Goal: Transaction & Acquisition: Purchase product/service

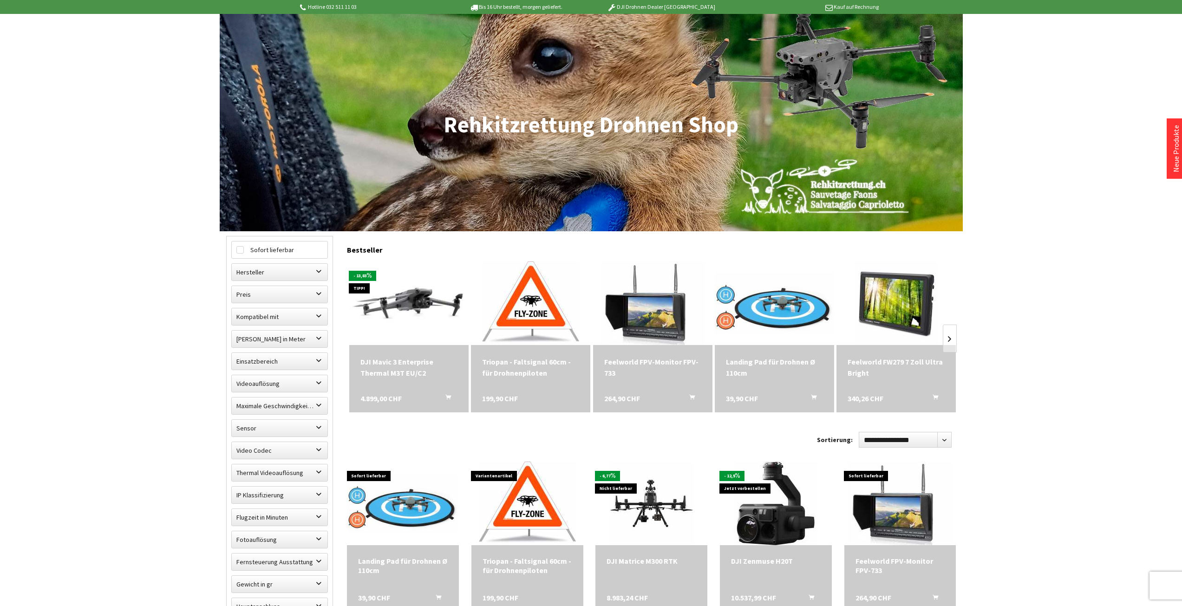
scroll to position [93, 0]
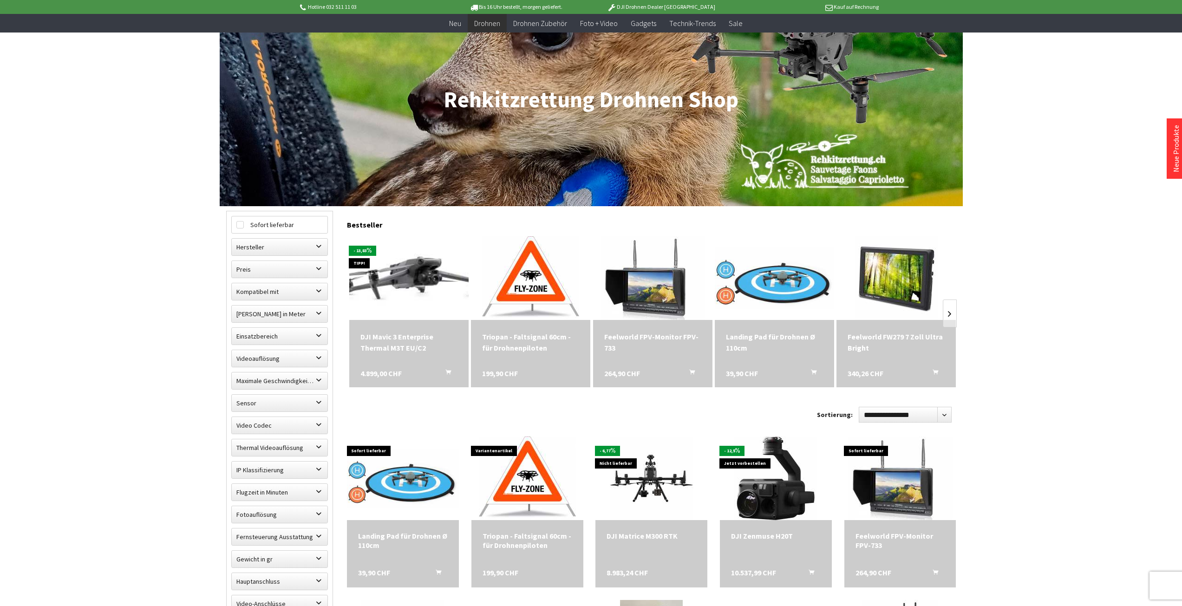
click at [395, 292] on img at bounding box center [408, 278] width 167 height 105
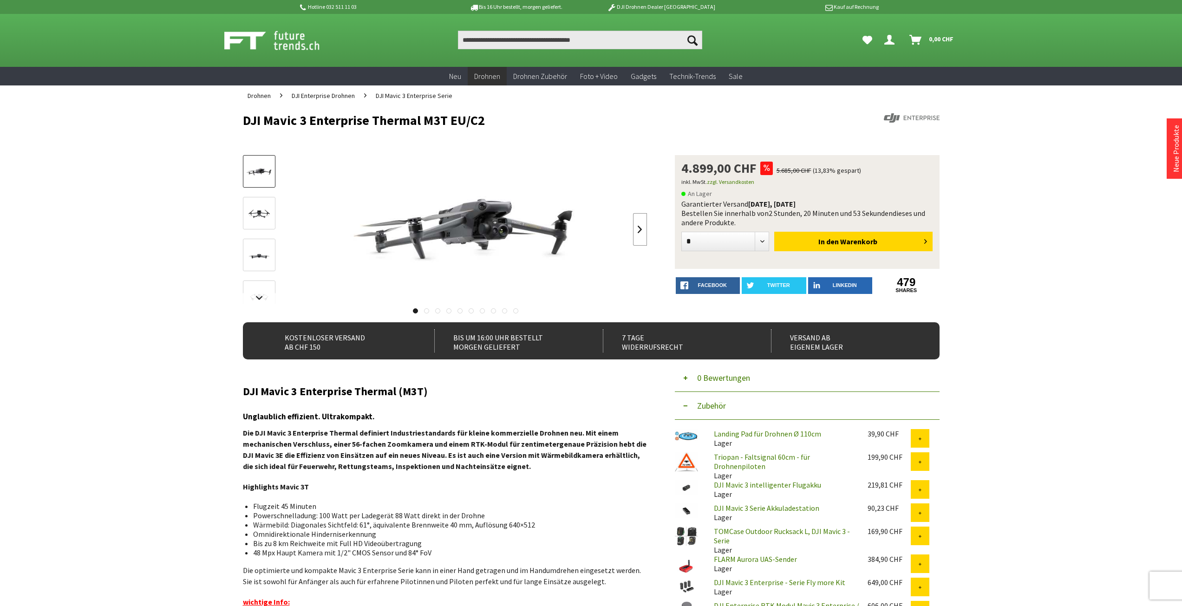
click at [637, 231] on link at bounding box center [640, 229] width 14 height 33
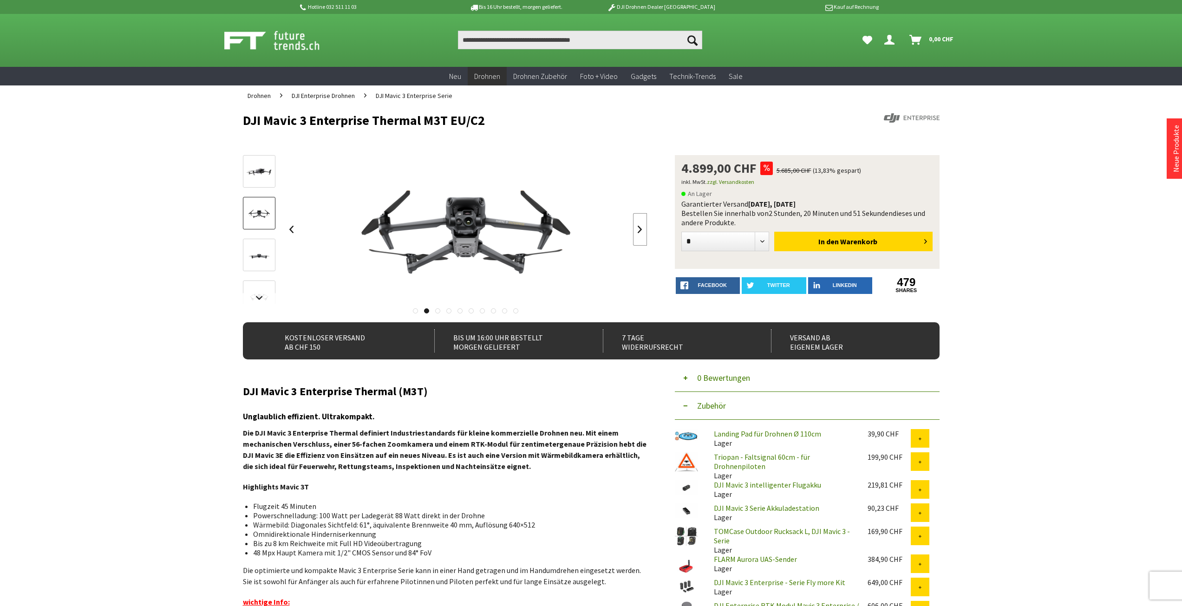
click at [635, 229] on link at bounding box center [640, 229] width 14 height 33
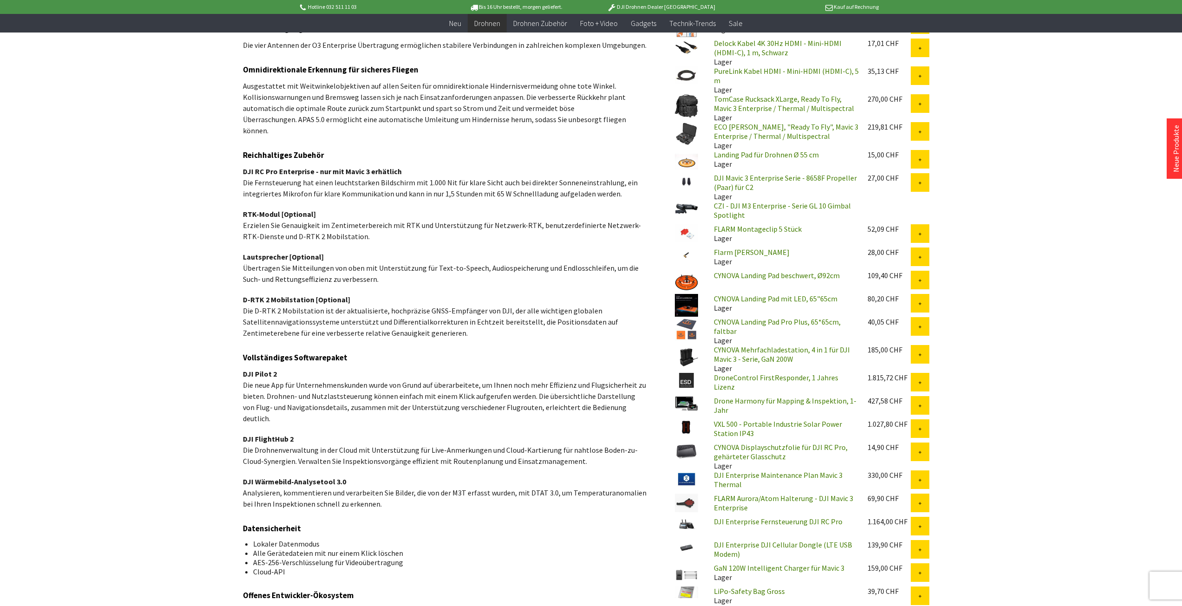
scroll to position [697, 0]
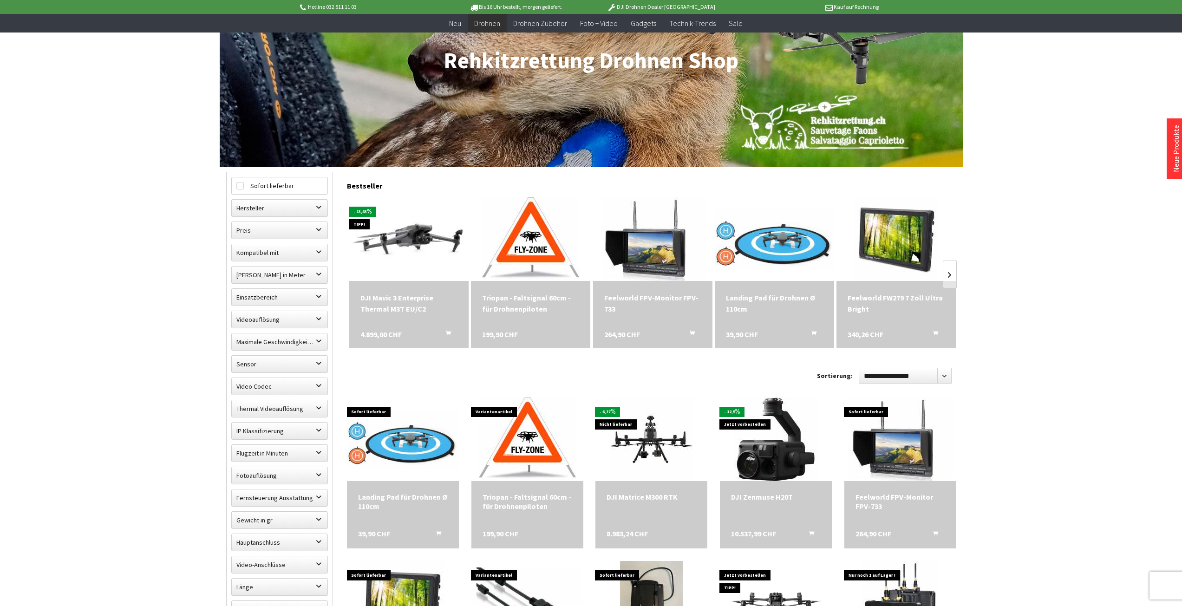
scroll to position [139, 0]
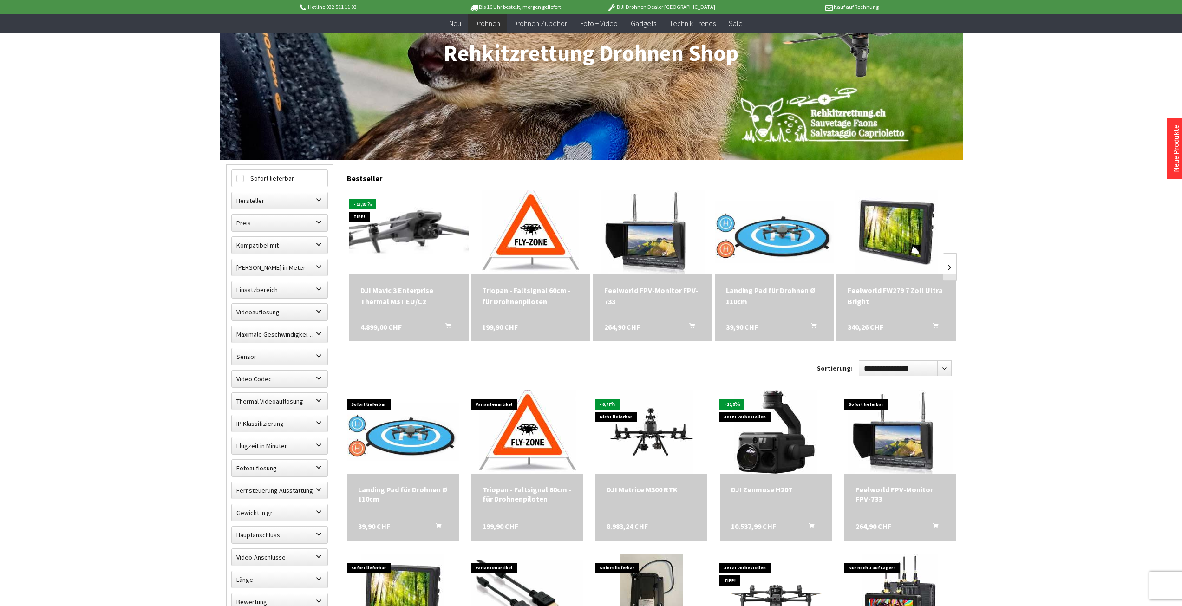
click at [401, 228] on img at bounding box center [408, 231] width 167 height 105
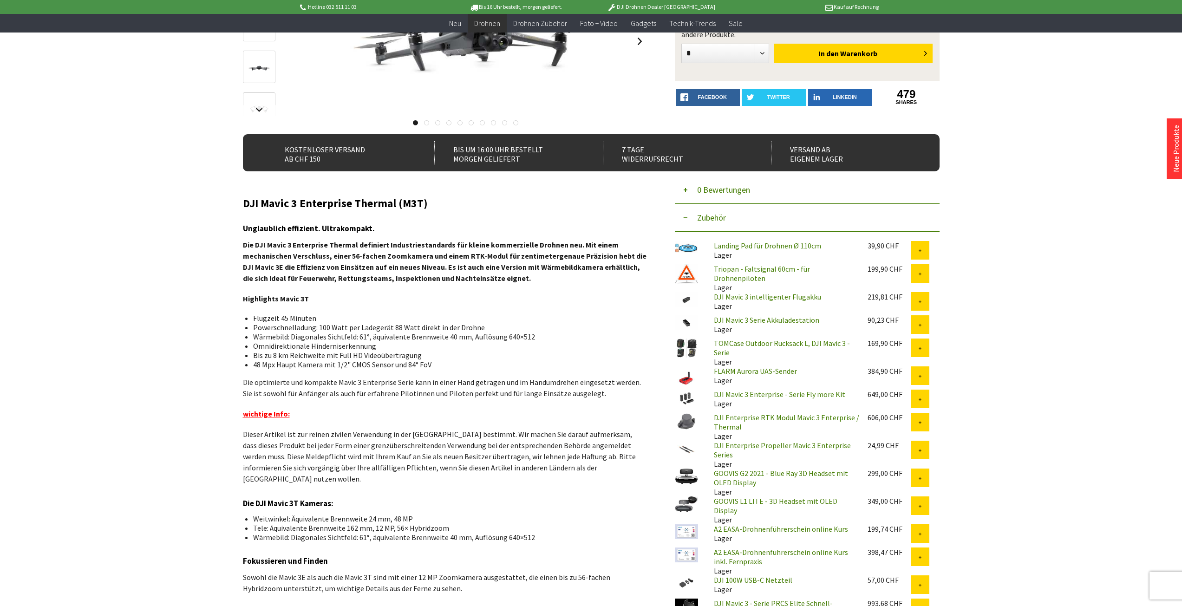
scroll to position [186, 0]
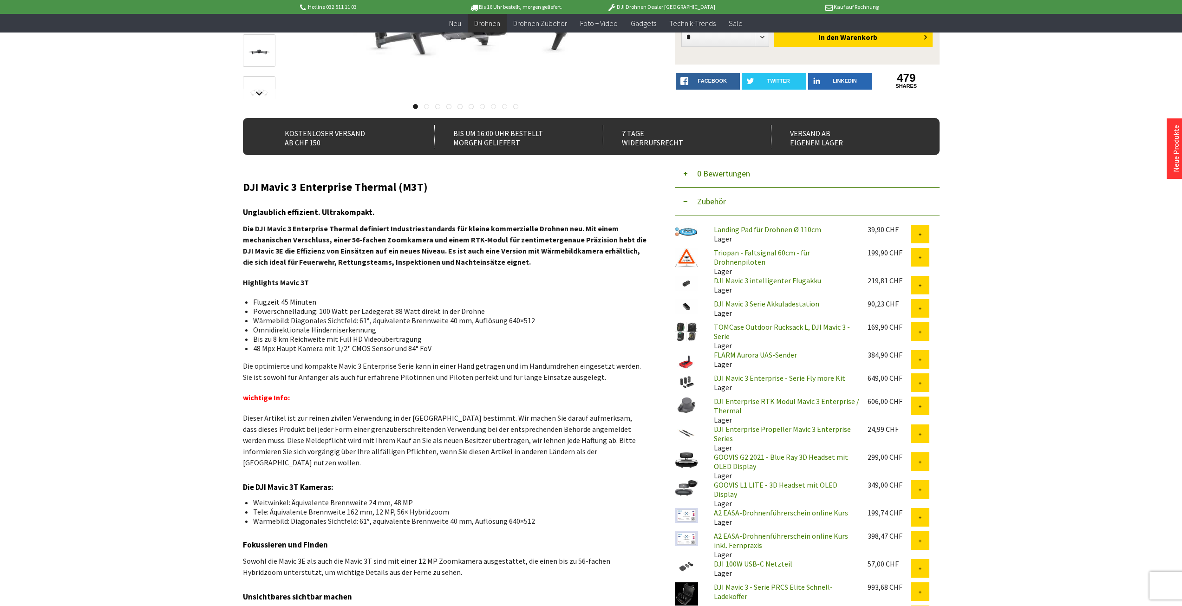
click at [686, 459] on img at bounding box center [686, 459] width 23 height 15
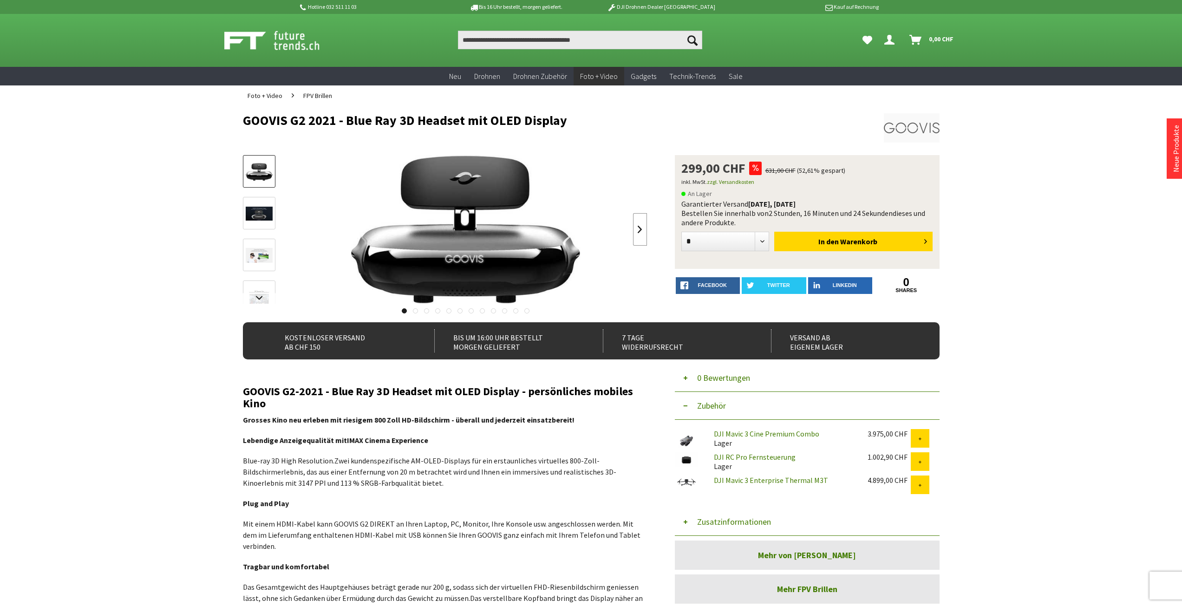
click at [638, 229] on link at bounding box center [640, 229] width 14 height 33
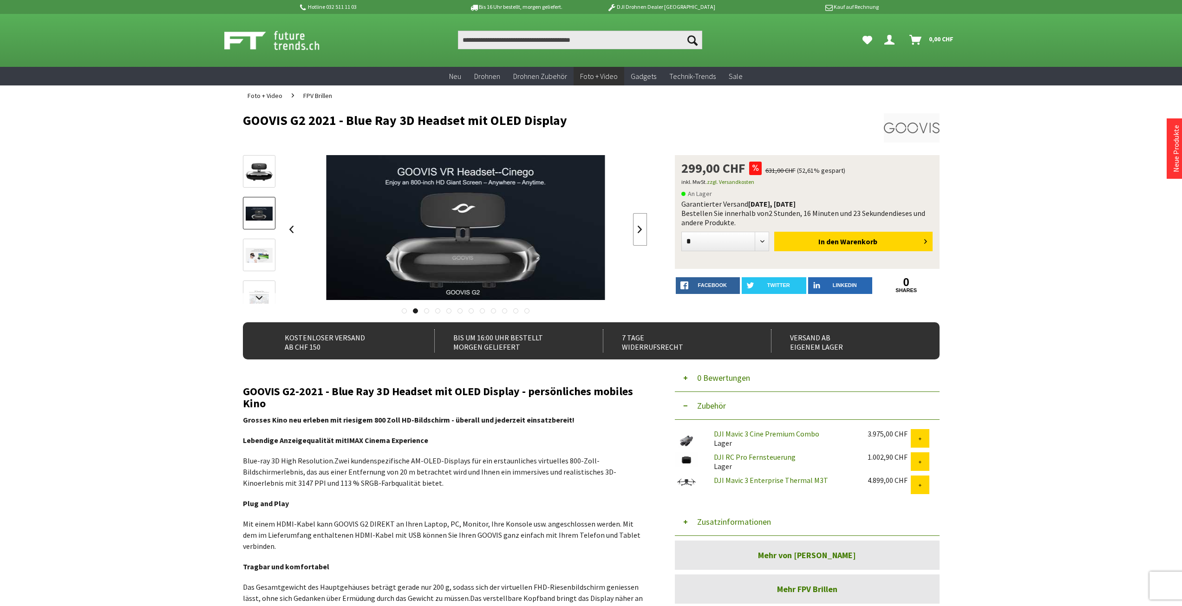
click at [638, 229] on link at bounding box center [640, 229] width 14 height 33
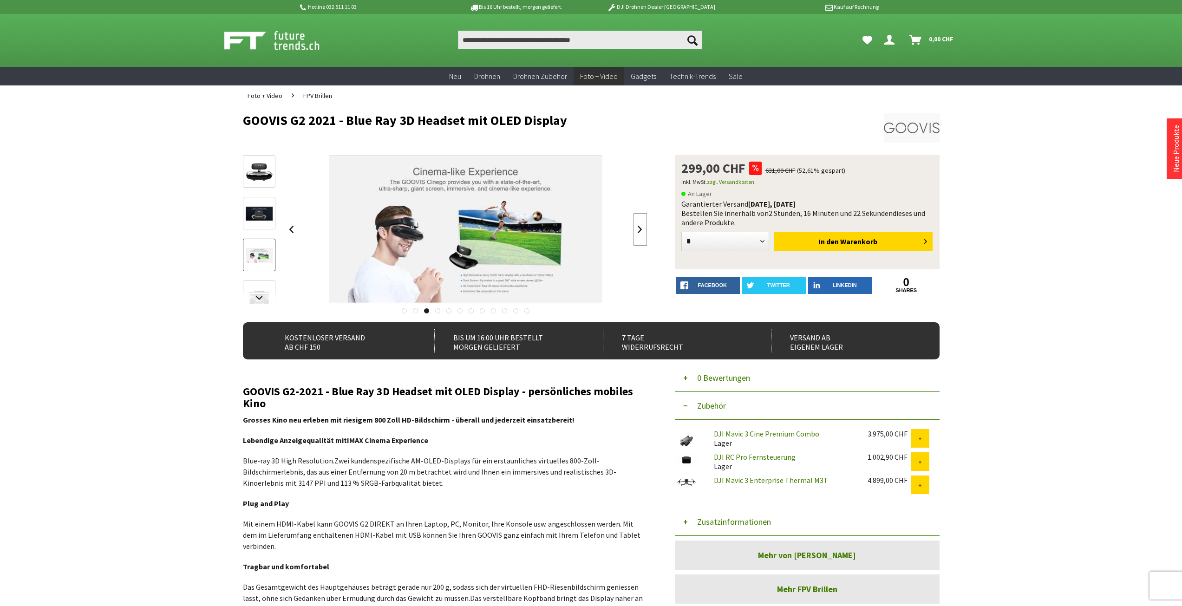
click at [637, 229] on link at bounding box center [640, 229] width 14 height 33
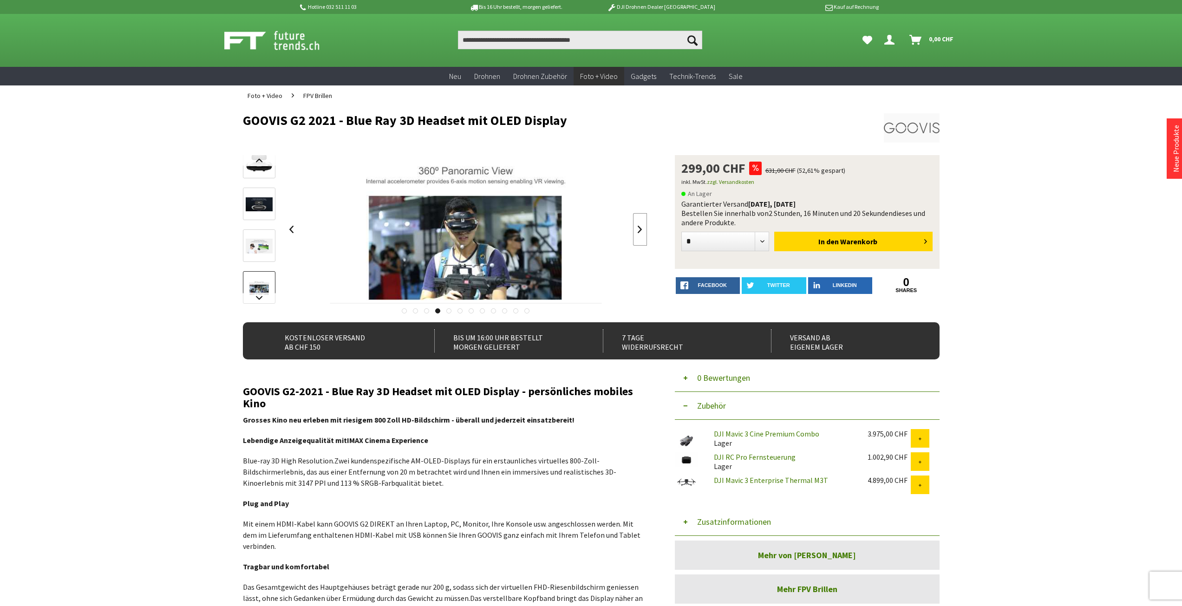
click at [637, 229] on link at bounding box center [640, 229] width 14 height 33
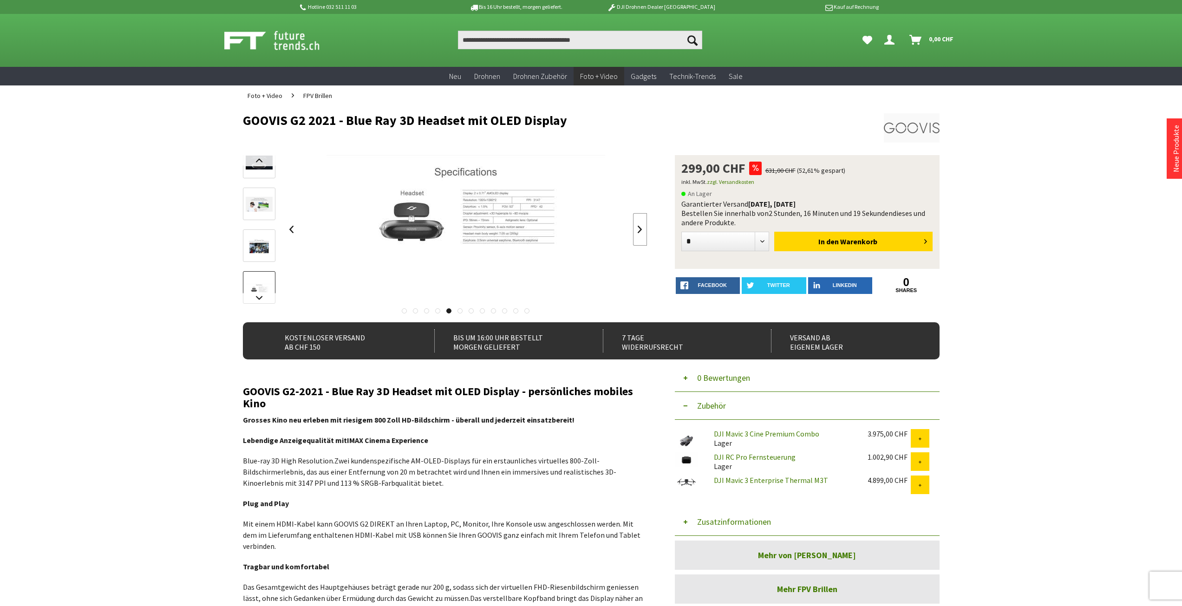
click at [637, 229] on link at bounding box center [640, 229] width 14 height 33
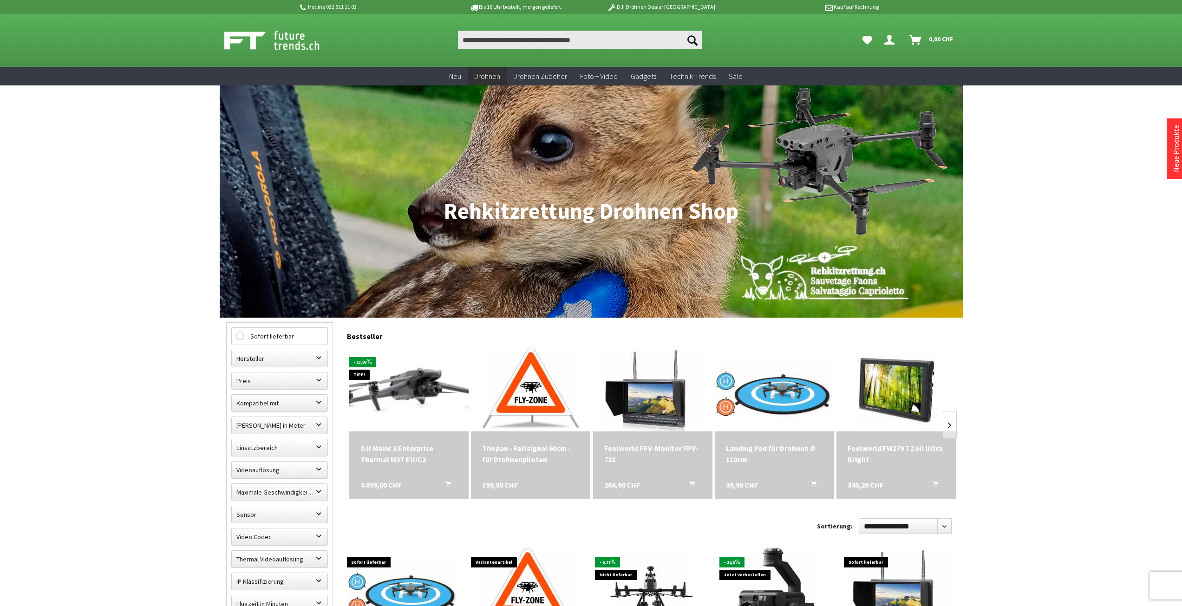
click at [423, 399] on img at bounding box center [408, 389] width 167 height 105
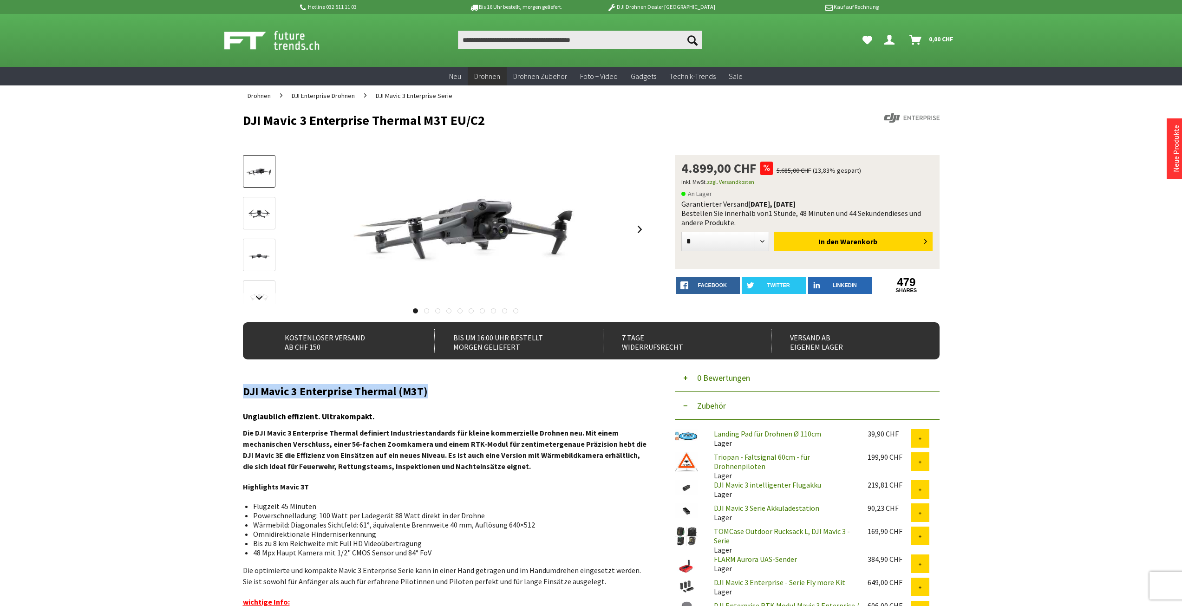
drag, startPoint x: 425, startPoint y: 388, endPoint x: 245, endPoint y: 397, distance: 180.9
click at [245, 397] on h2 "DJI Mavic 3 Enterprise Thermal (M3T)" at bounding box center [445, 392] width 404 height 12
copy h2 "DJI Mavic 3 Enterprise Thermal (M3T)"
click at [641, 224] on link at bounding box center [640, 229] width 14 height 33
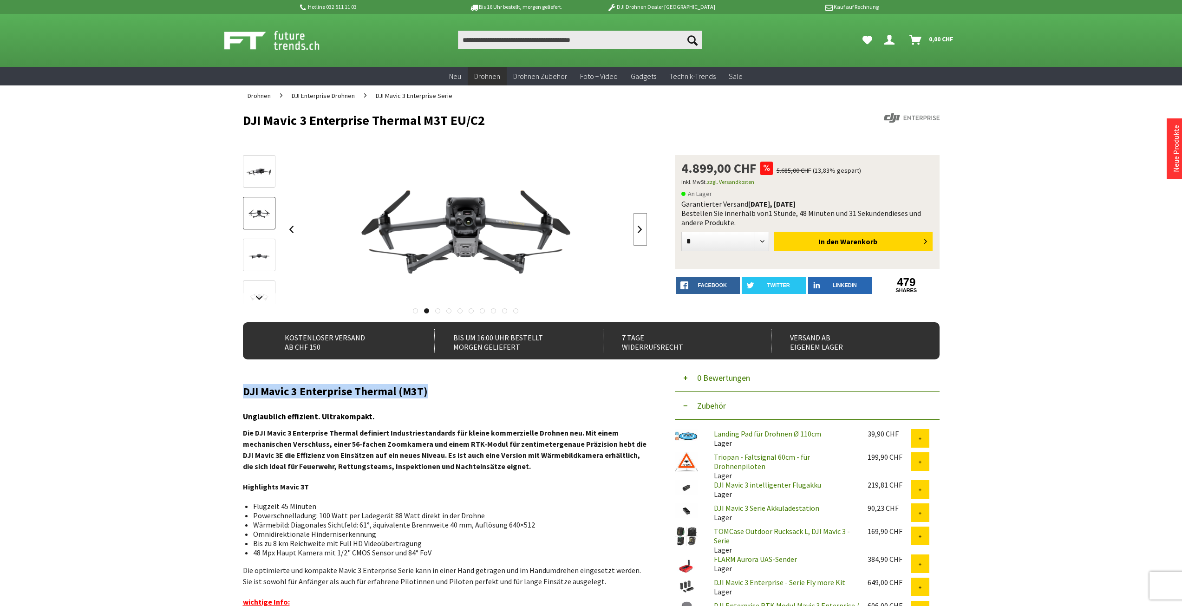
click at [641, 224] on link at bounding box center [640, 229] width 14 height 33
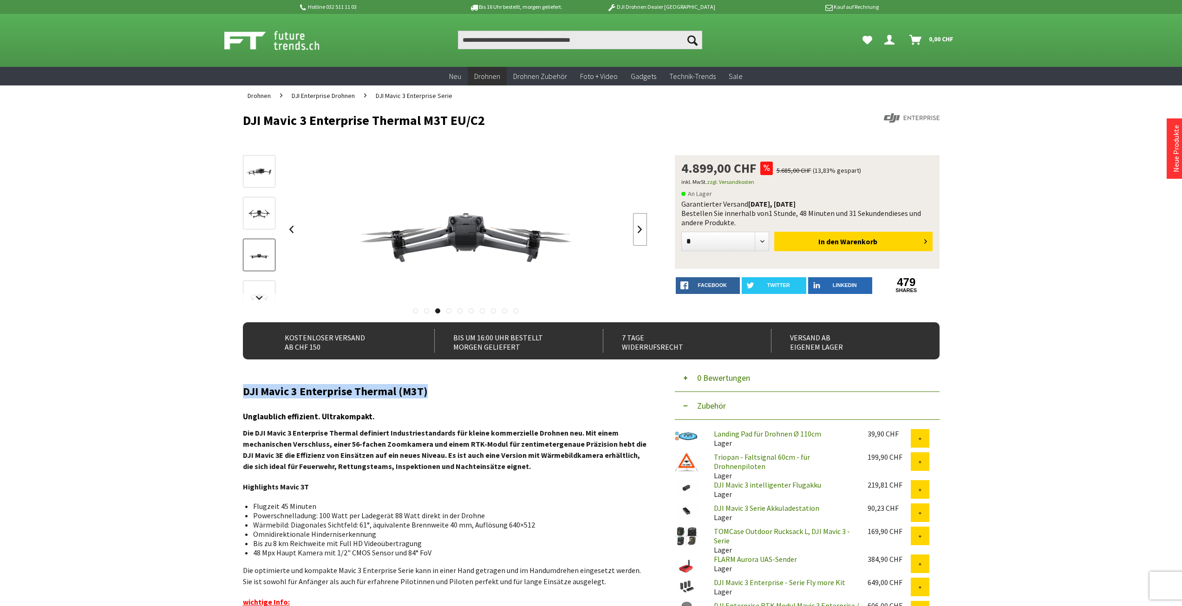
click at [641, 224] on link at bounding box center [640, 229] width 14 height 33
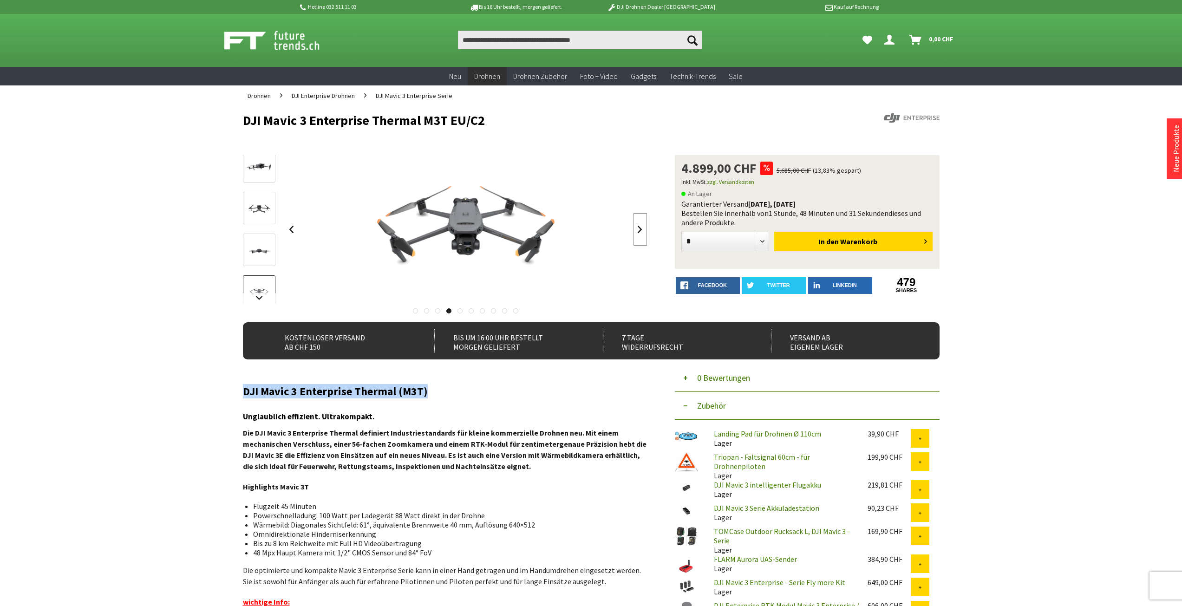
click at [641, 224] on link at bounding box center [640, 229] width 14 height 33
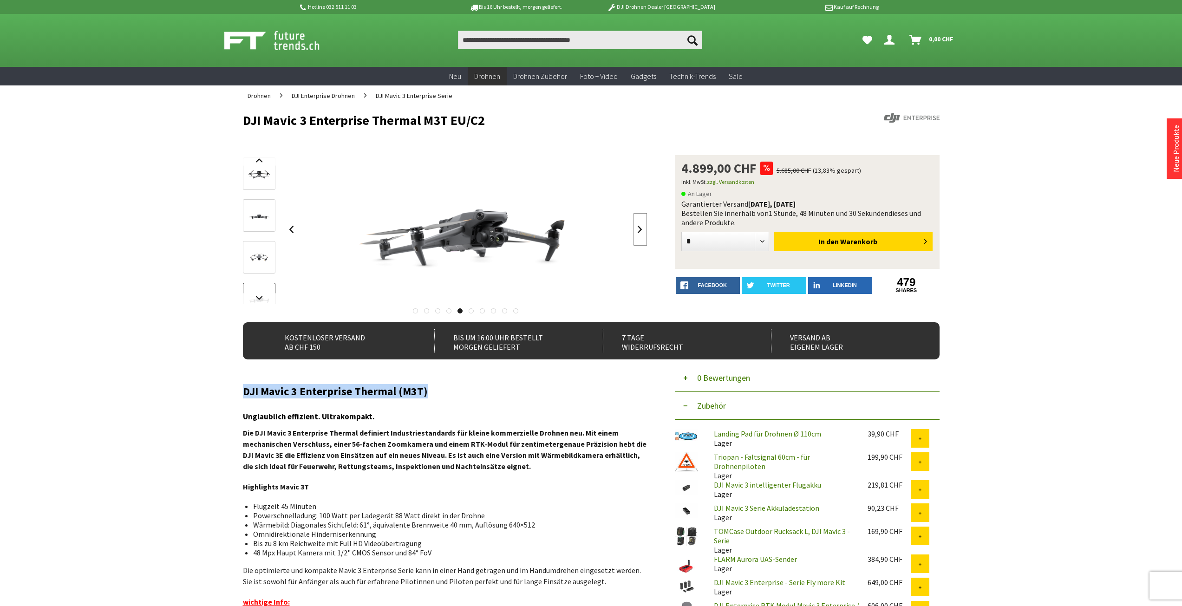
click at [641, 224] on link at bounding box center [640, 229] width 14 height 33
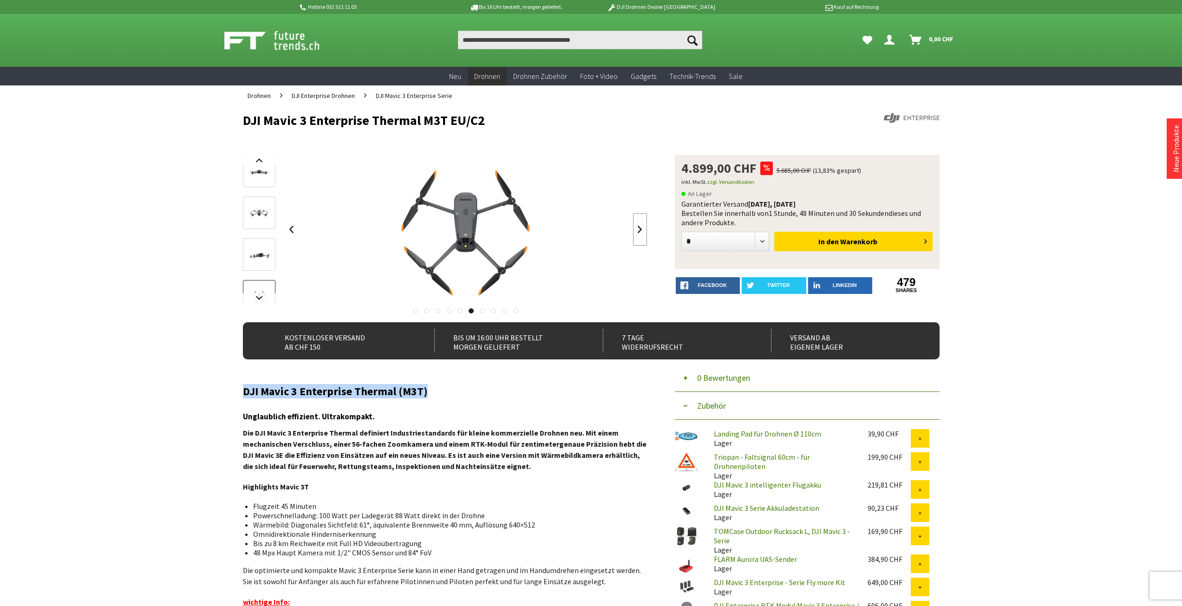
click at [641, 224] on link at bounding box center [640, 229] width 14 height 33
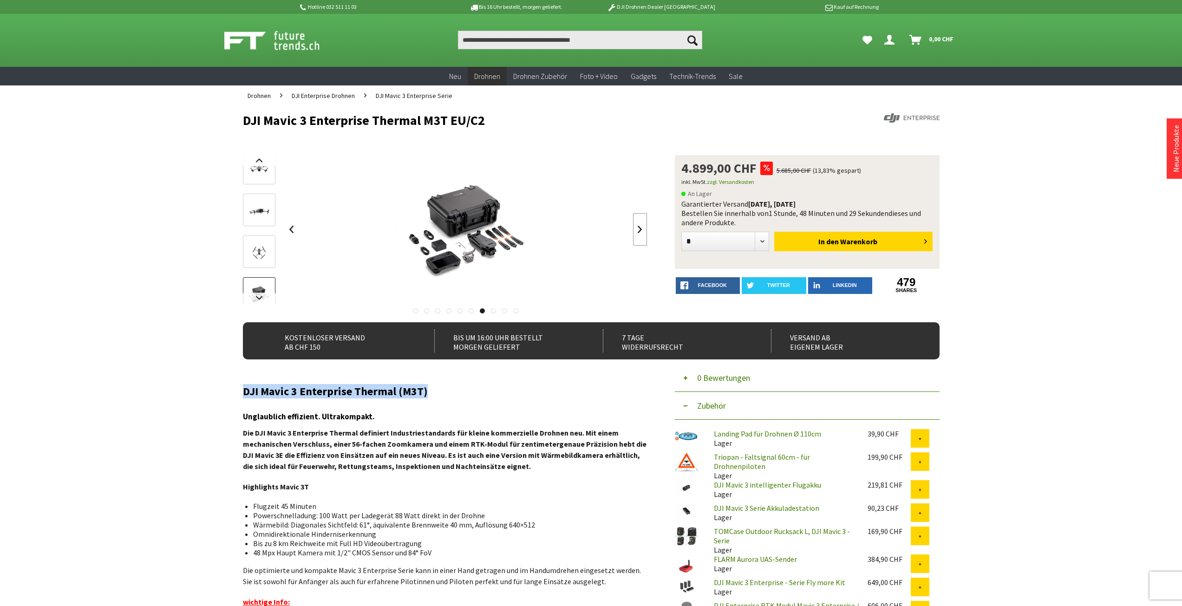
click at [641, 224] on link at bounding box center [640, 229] width 14 height 33
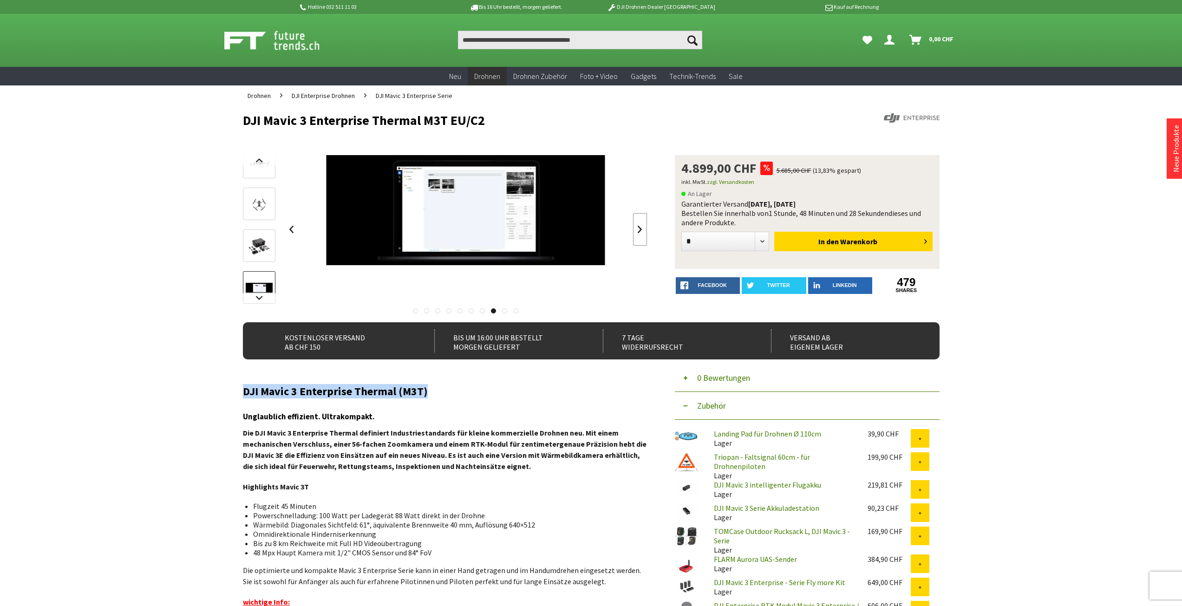
click at [640, 224] on link at bounding box center [640, 229] width 14 height 33
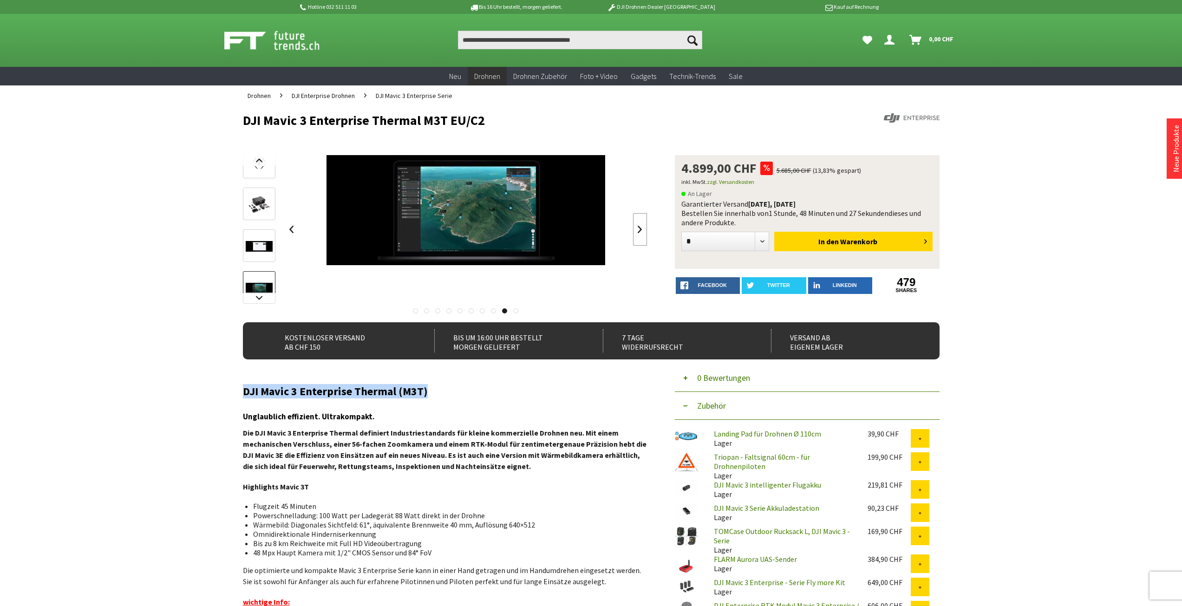
click at [638, 225] on link at bounding box center [640, 229] width 14 height 33
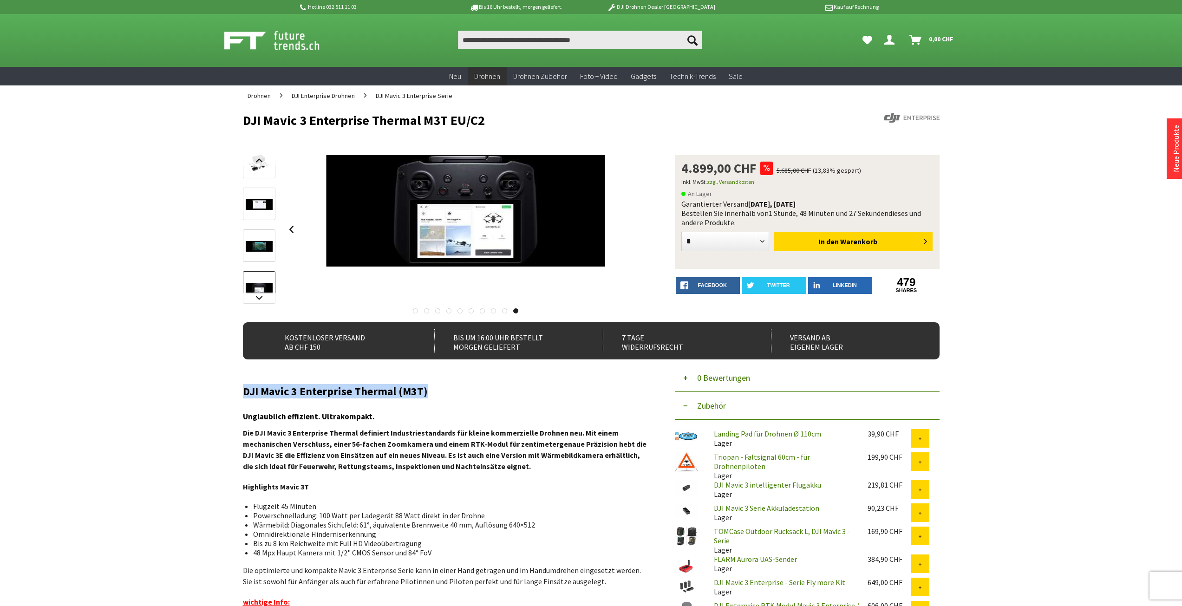
click at [638, 225] on div at bounding box center [466, 229] width 363 height 149
